Goal: Check status: Check status

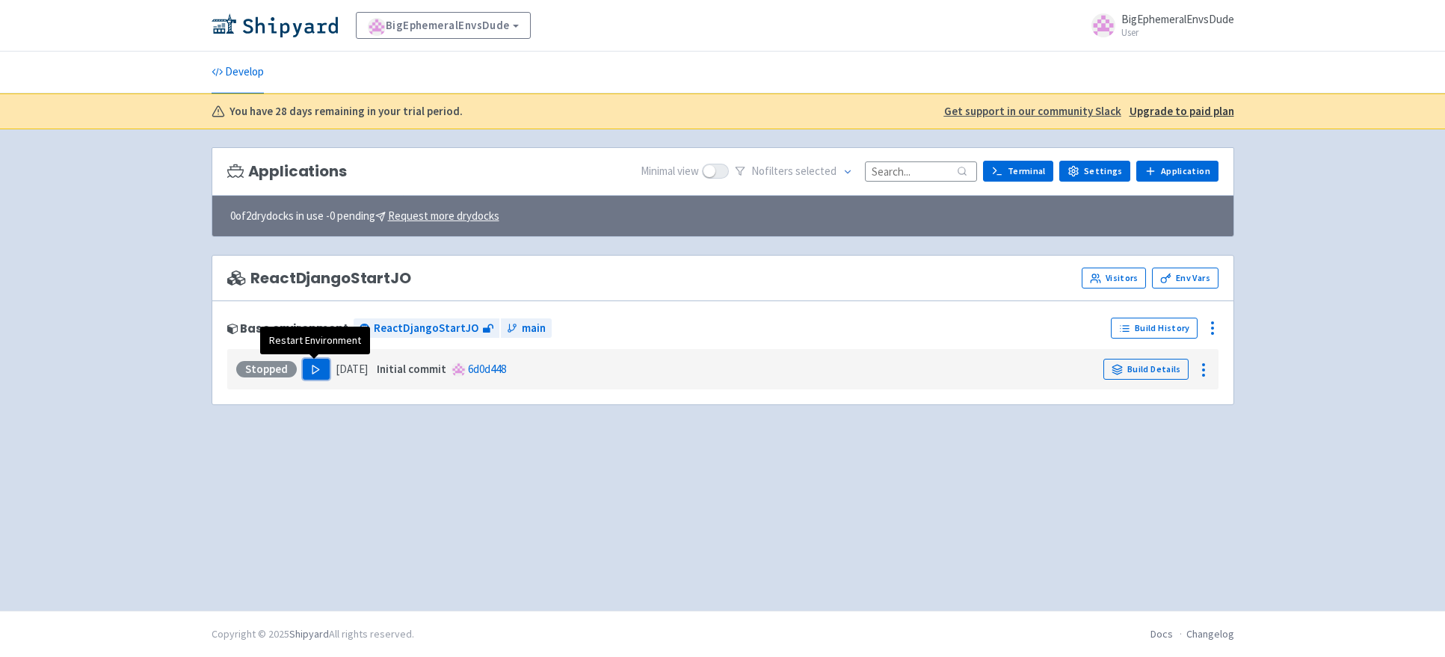
click at [313, 374] on icon "button" at bounding box center [315, 369] width 11 height 11
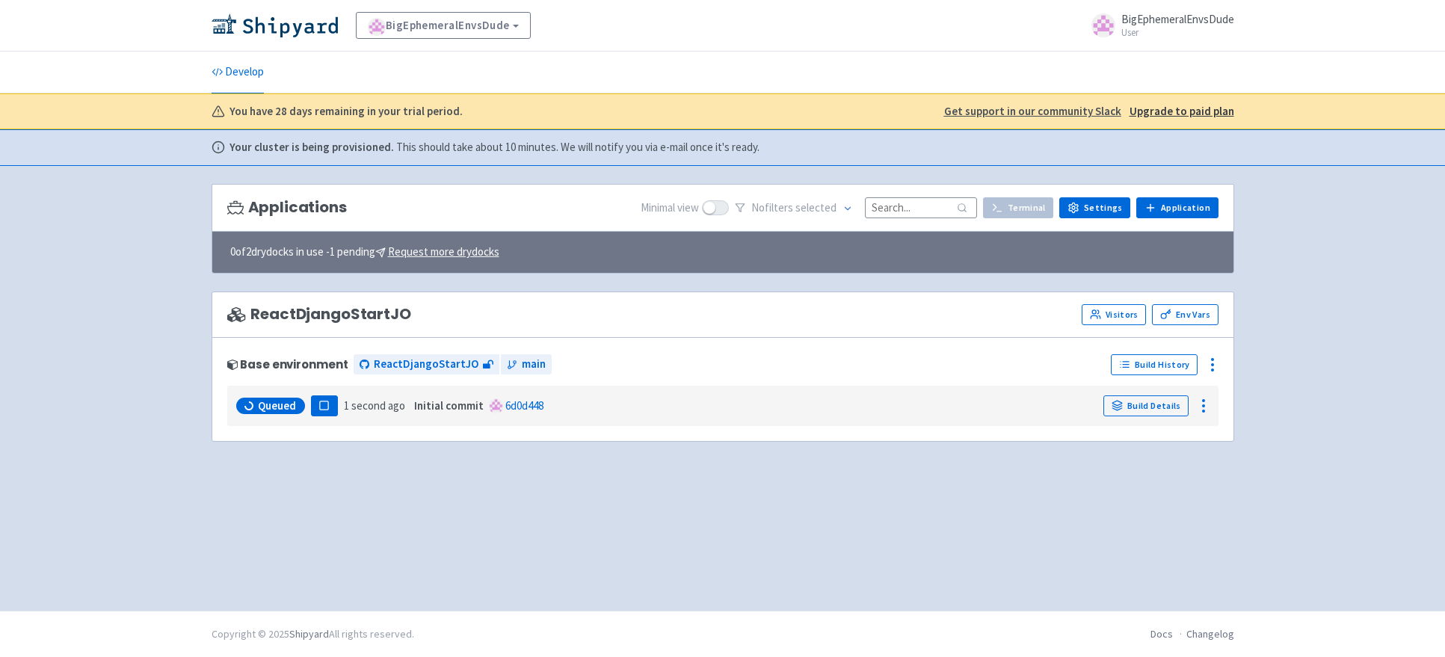
click at [768, 317] on div "ReactDjangoStartJO Visitors Env Vars" at bounding box center [722, 314] width 991 height 21
click at [788, 376] on div "Base environment ReactDjangoStartJO main" at bounding box center [666, 365] width 879 height 24
click at [823, 410] on div "Queued Pause 5 minutes ago Initial commit 6d0d448 Build Details" at bounding box center [723, 406] width 980 height 28
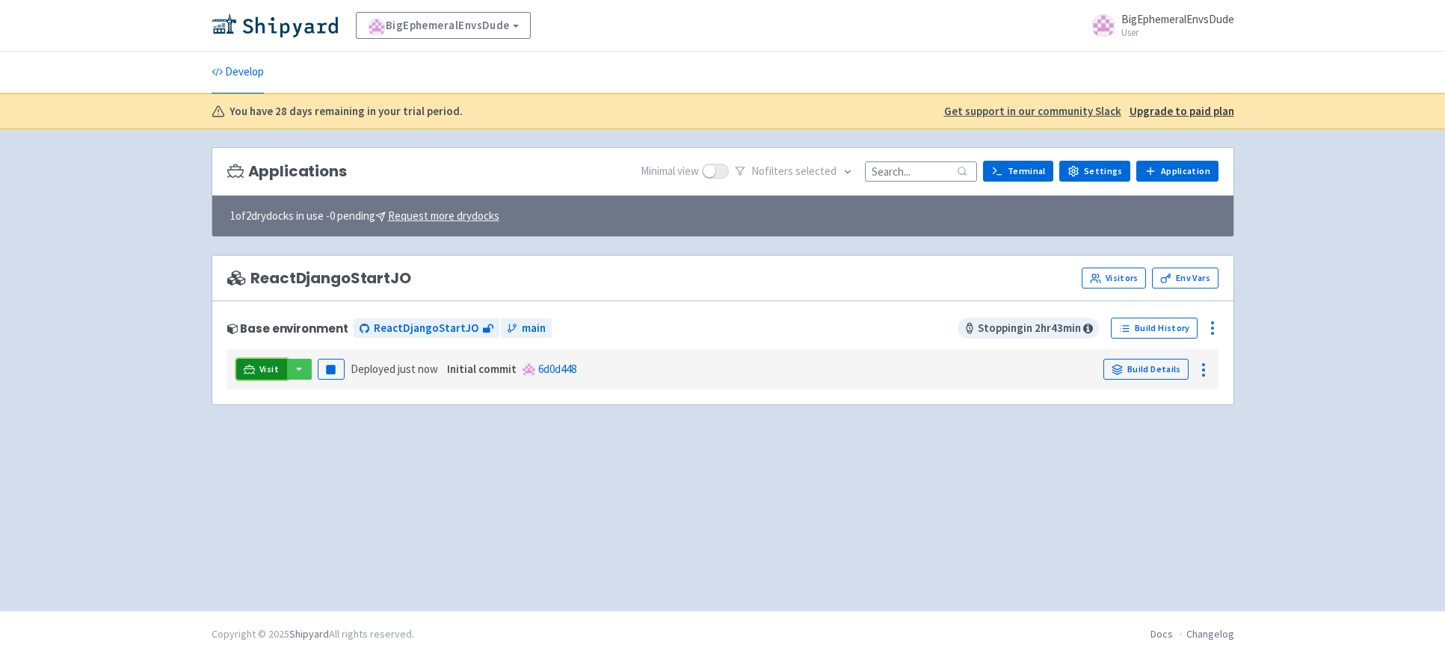
click at [267, 369] on span "Visit" at bounding box center [268, 369] width 19 height 12
